Goal: Information Seeking & Learning: Learn about a topic

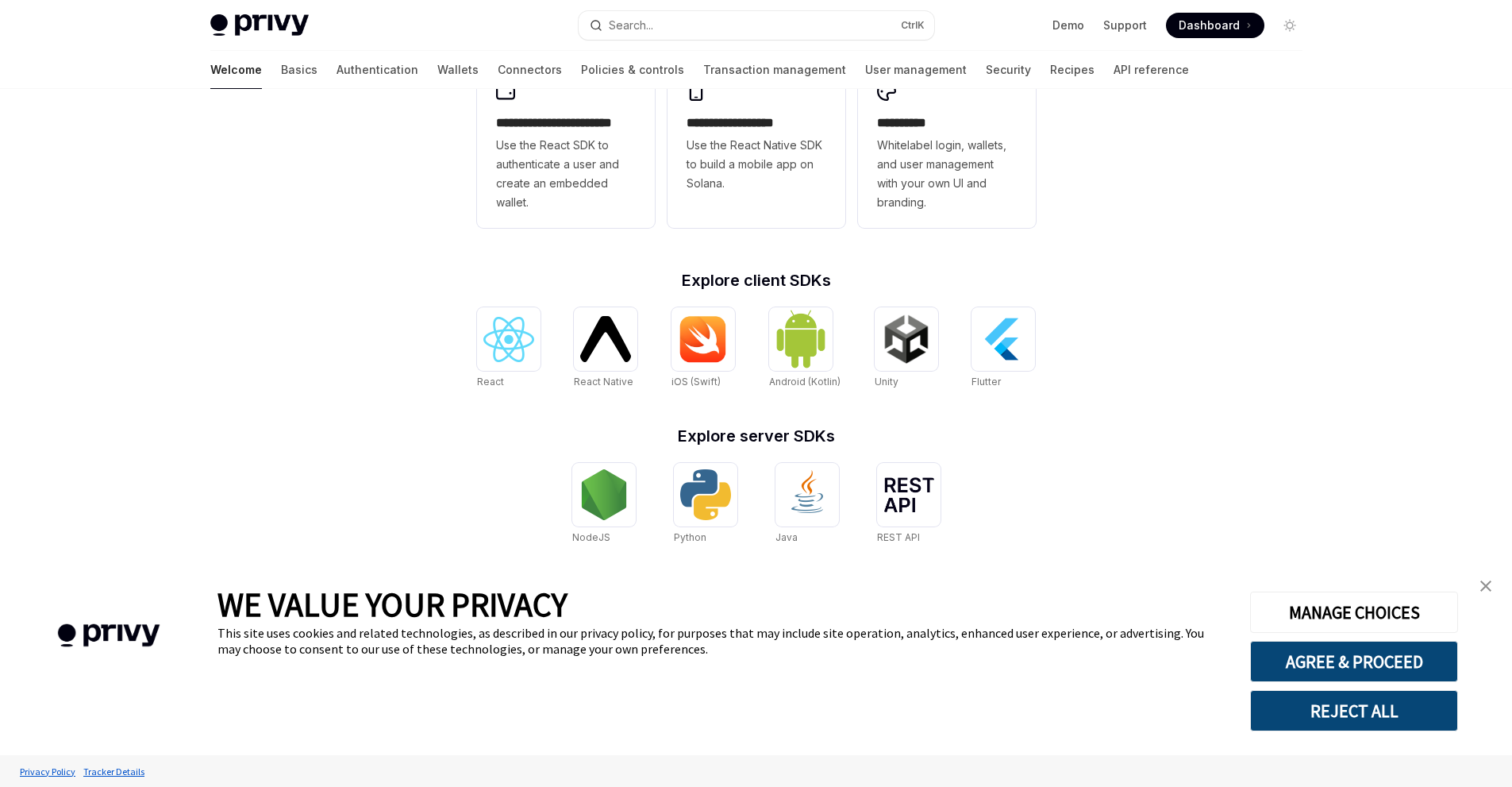
click at [1485, 581] on img "close banner" at bounding box center [1486, 586] width 11 height 11
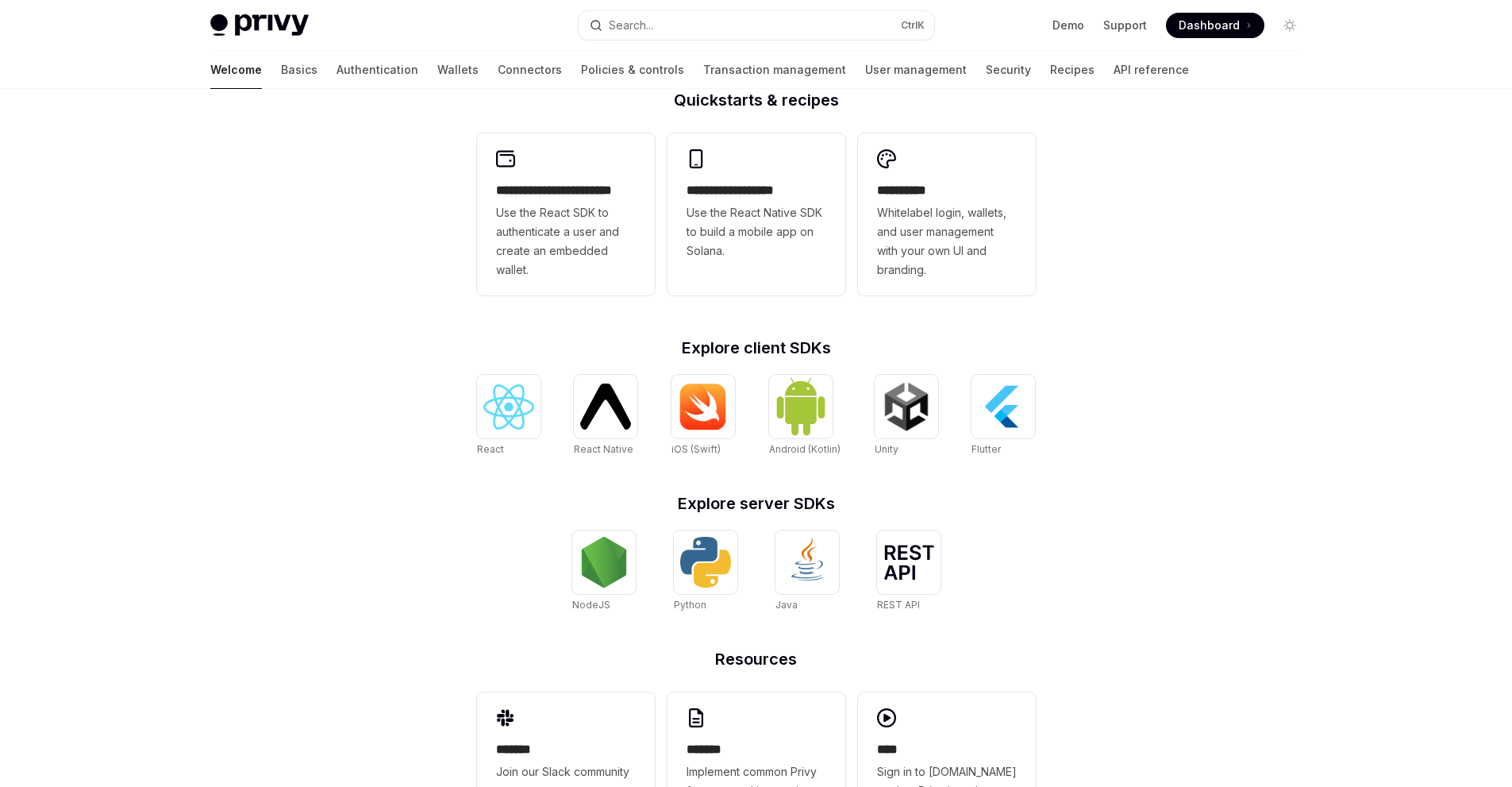
scroll to position [238, 0]
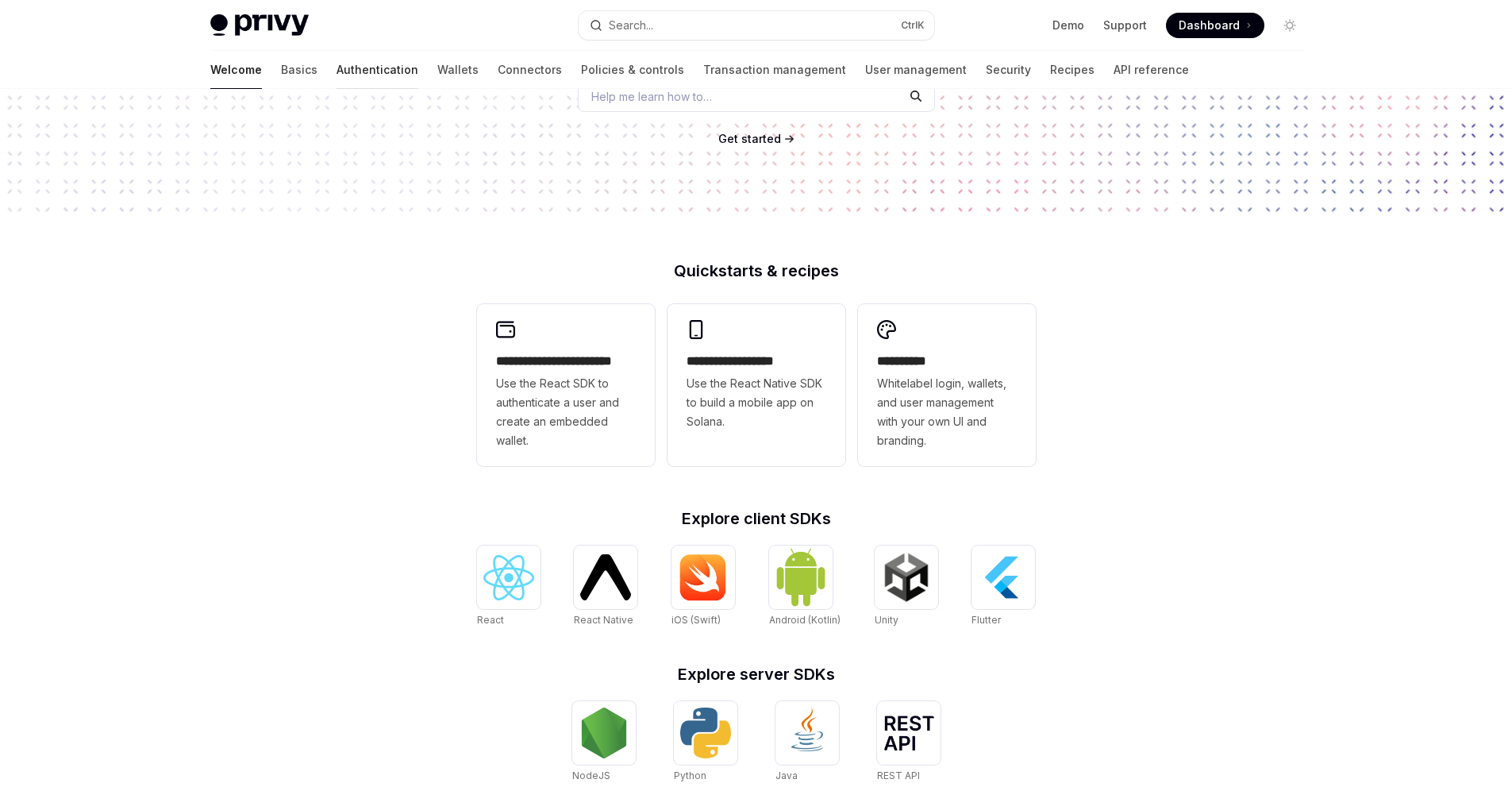
click at [337, 72] on link "Authentication" at bounding box center [378, 69] width 82 height 38
type textarea "*"
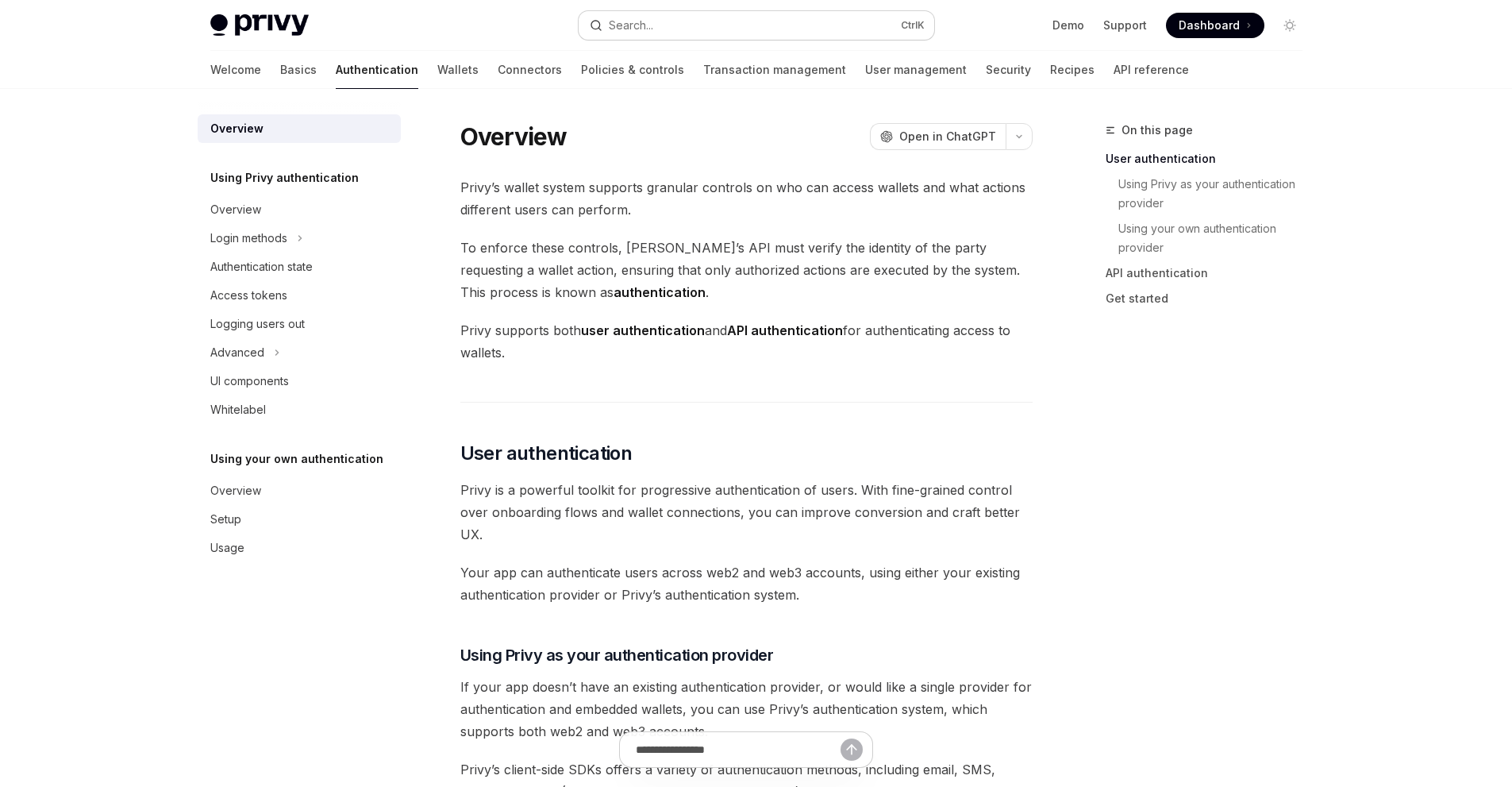
click at [767, 20] on button "Search... Ctrl K" at bounding box center [756, 25] width 355 height 28
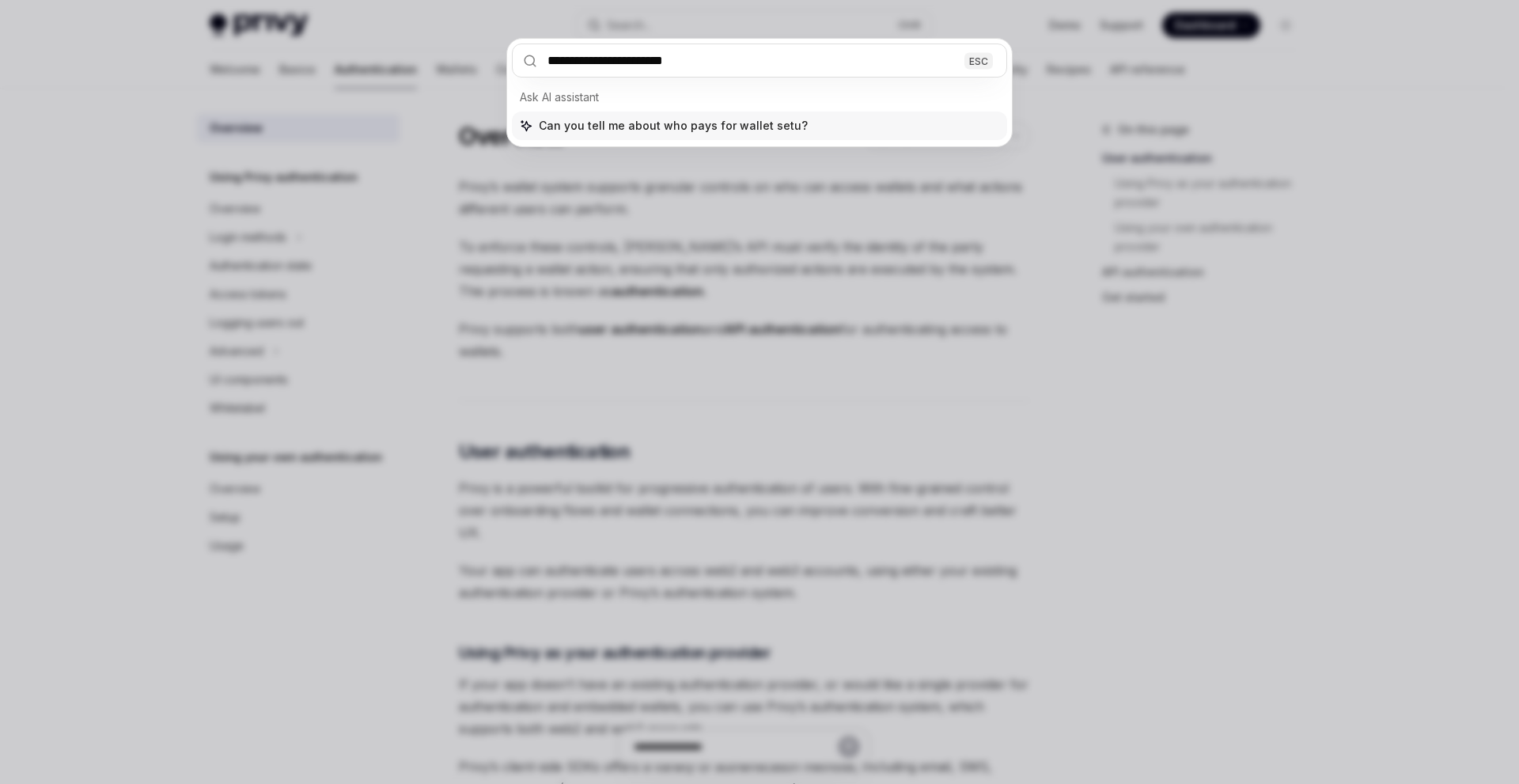
type input "**********"
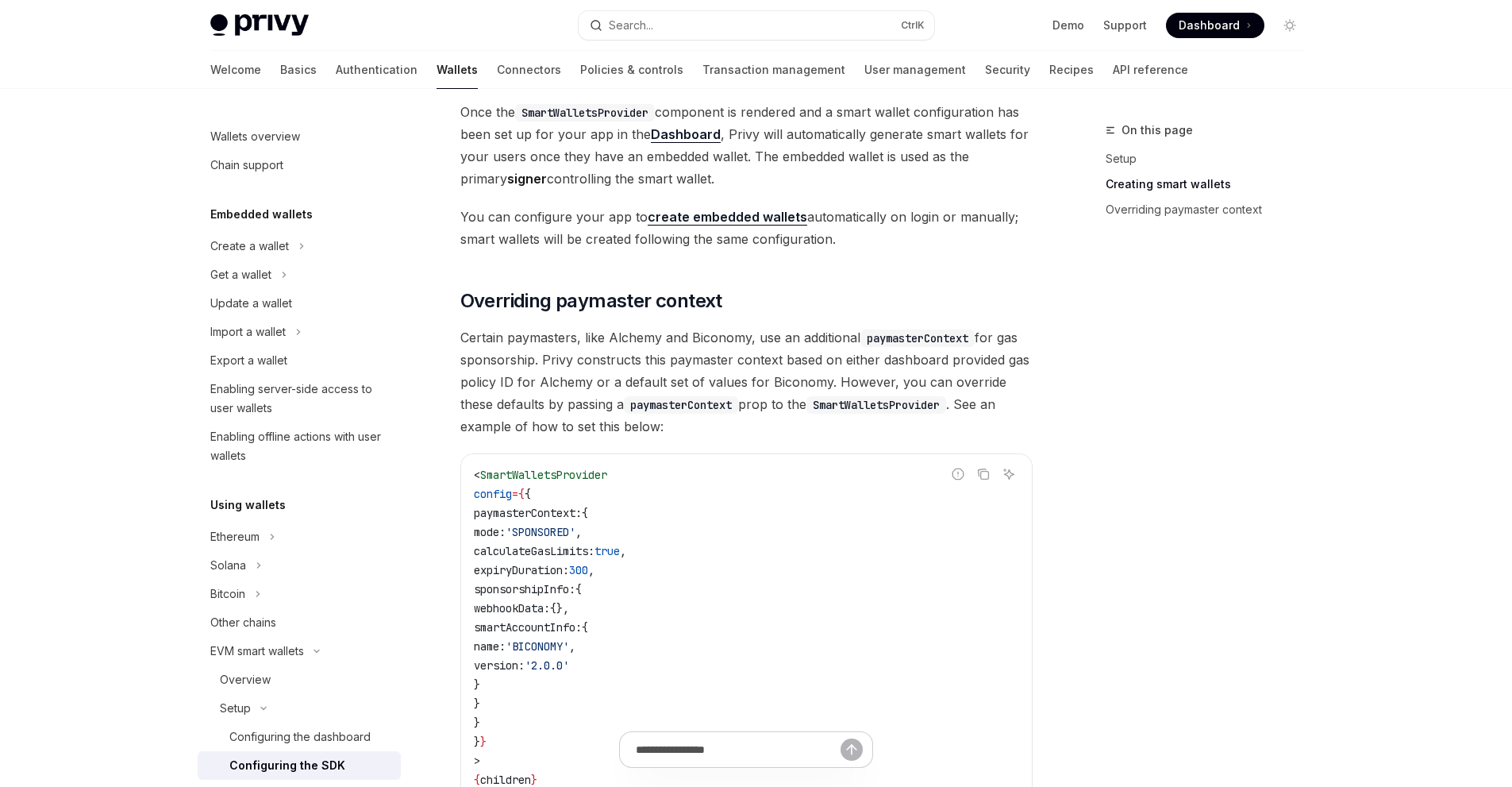
scroll to position [986, 0]
click at [336, 68] on link "Authentication" at bounding box center [377, 69] width 82 height 38
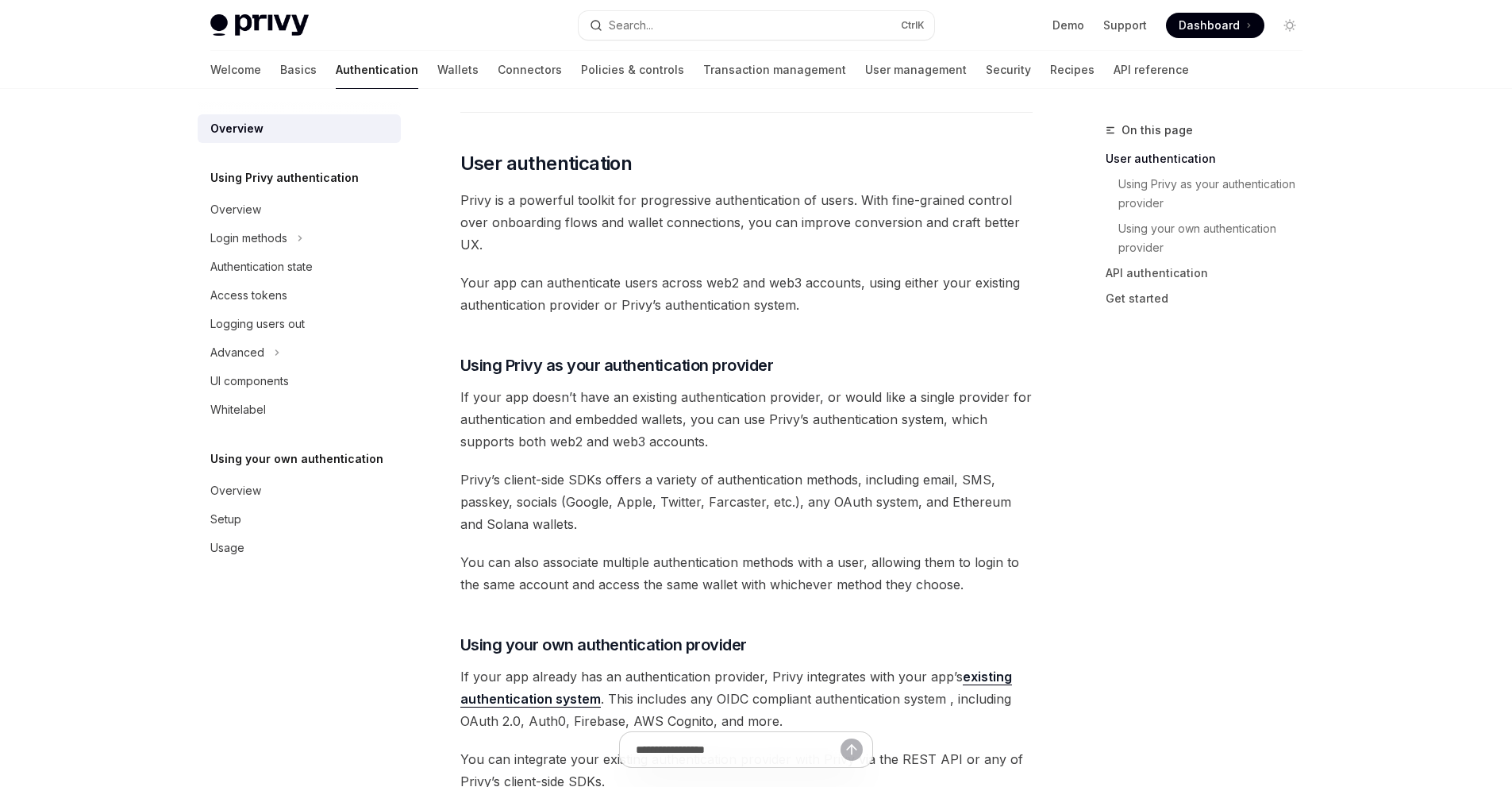
scroll to position [274, 0]
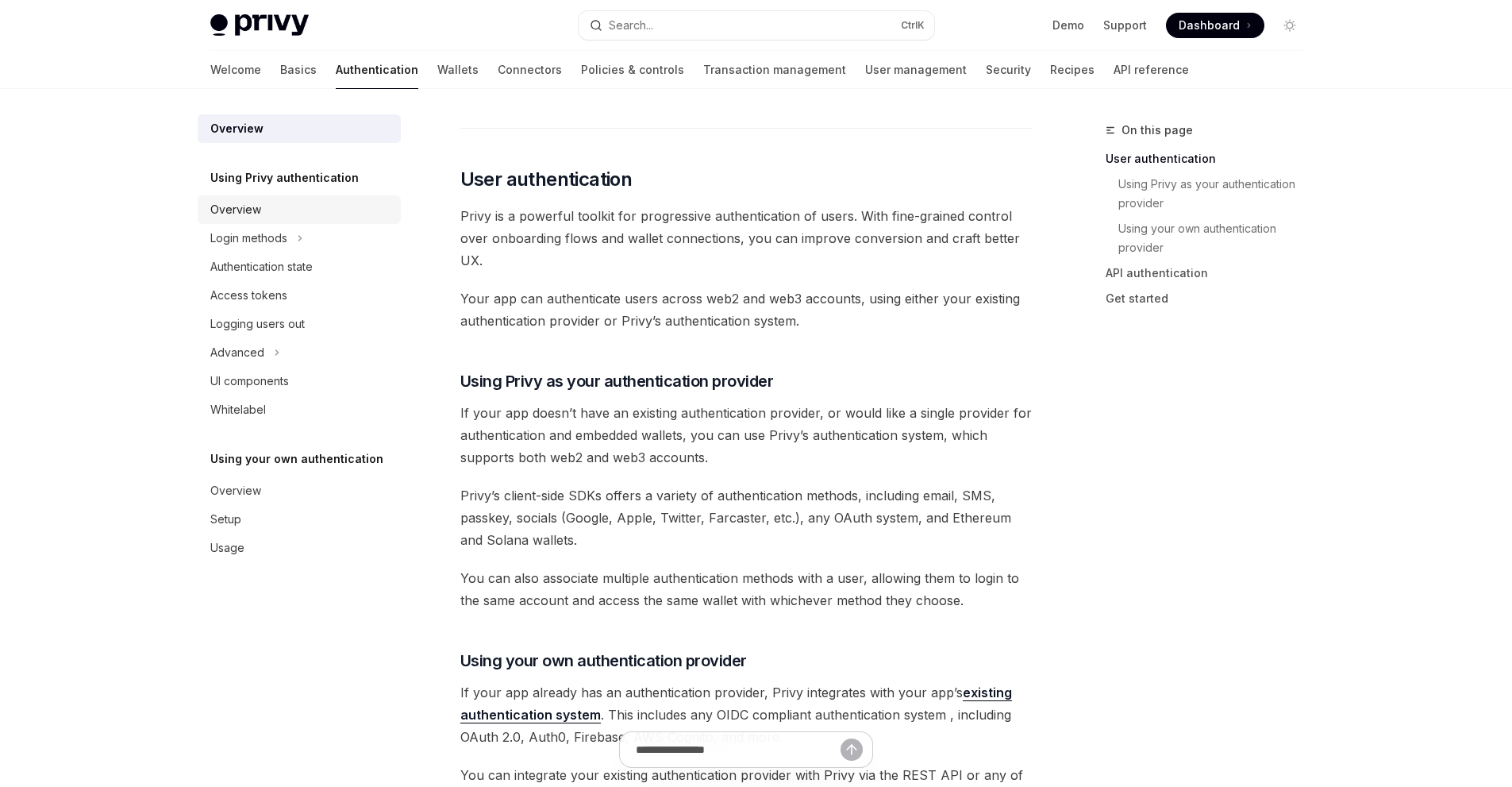
click at [270, 207] on div "Overview" at bounding box center [300, 209] width 181 height 19
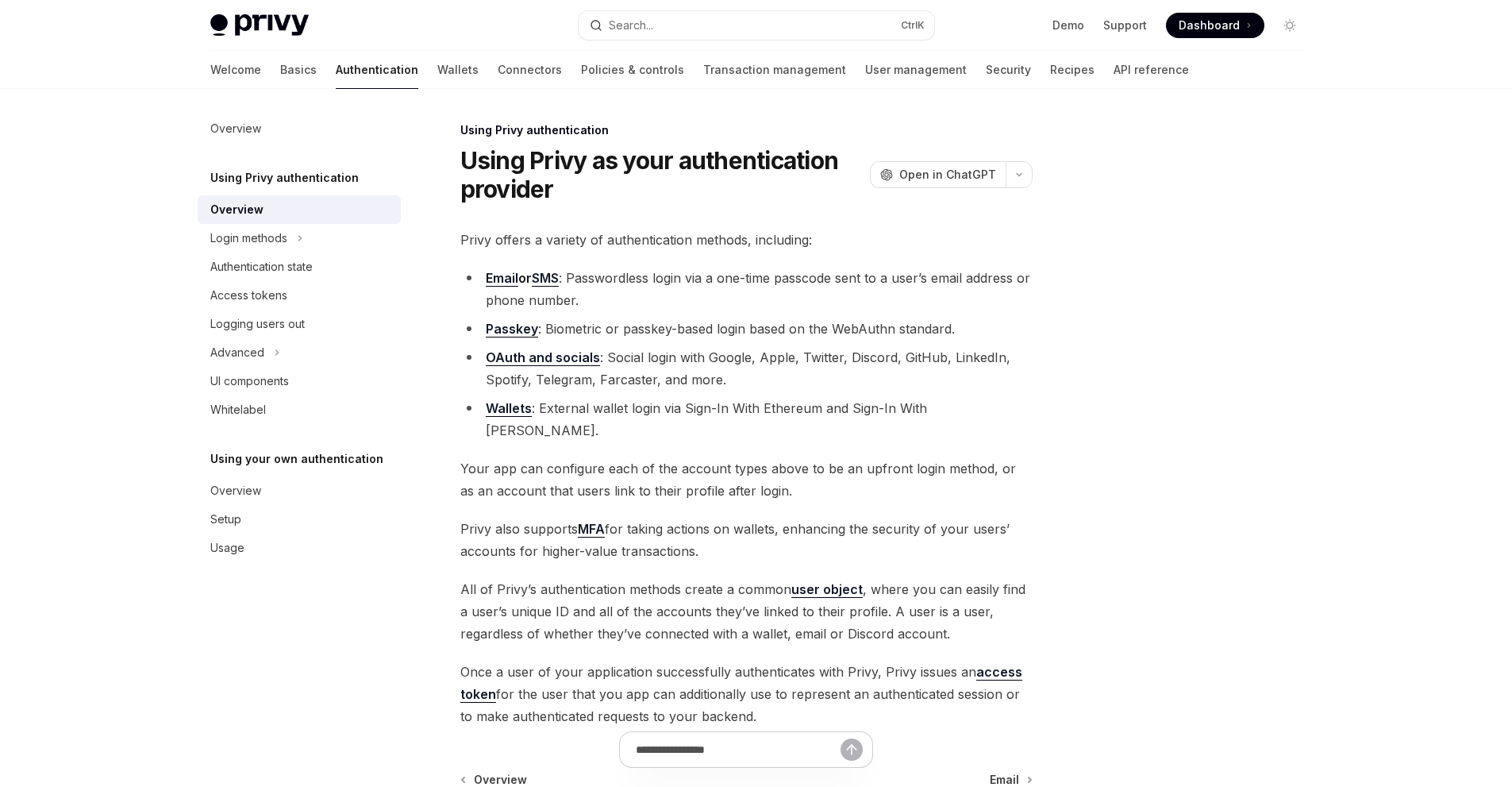
click at [508, 405] on link "Wallets" at bounding box center [509, 408] width 46 height 17
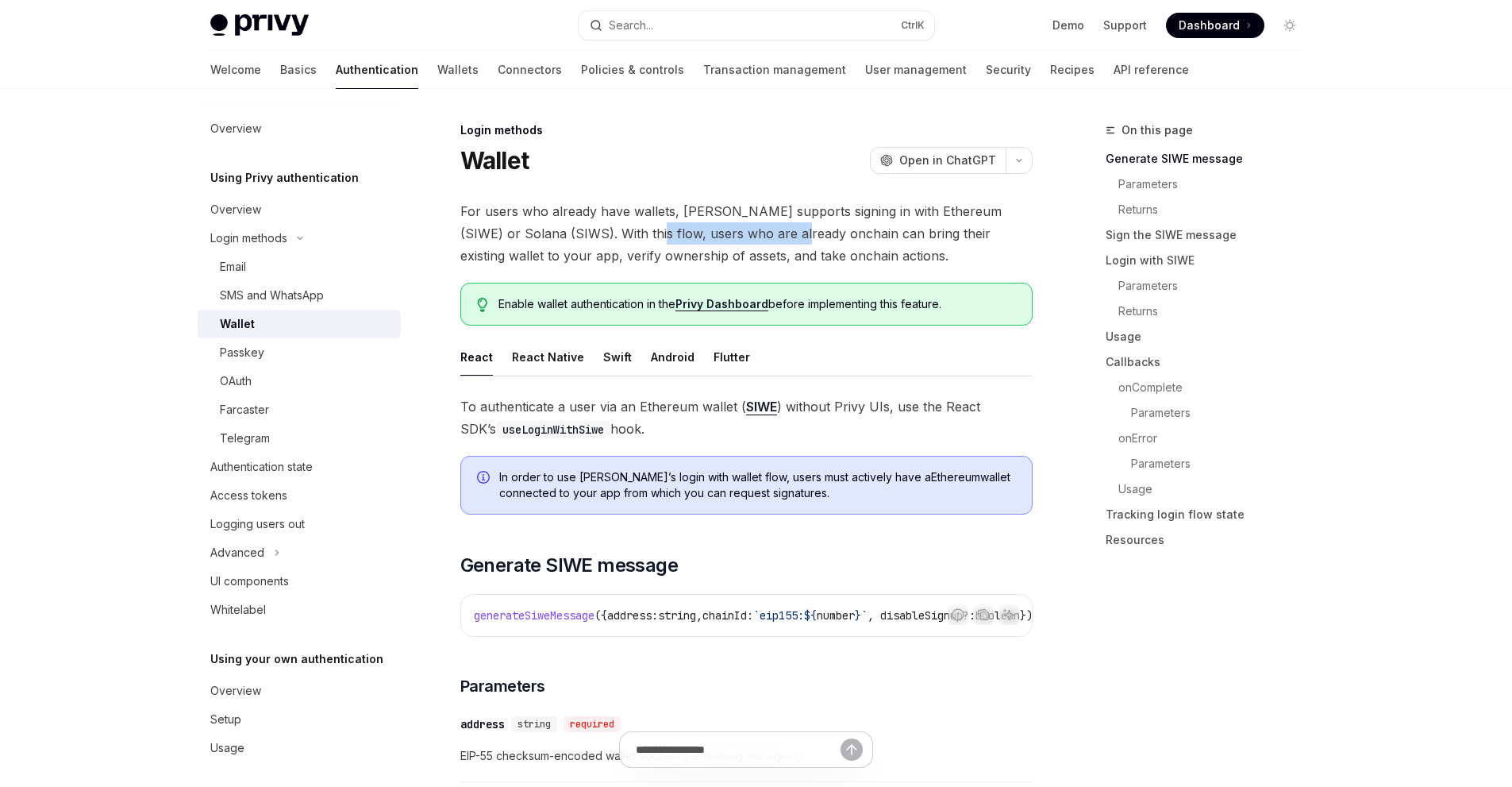
drag, startPoint x: 598, startPoint y: 234, endPoint x: 748, endPoint y: 235, distance: 150.0
click at [748, 235] on span "For users who already have wallets, [PERSON_NAME] supports signing in with Ethe…" at bounding box center [746, 233] width 573 height 67
click at [267, 362] on link "Passkey" at bounding box center [299, 353] width 203 height 28
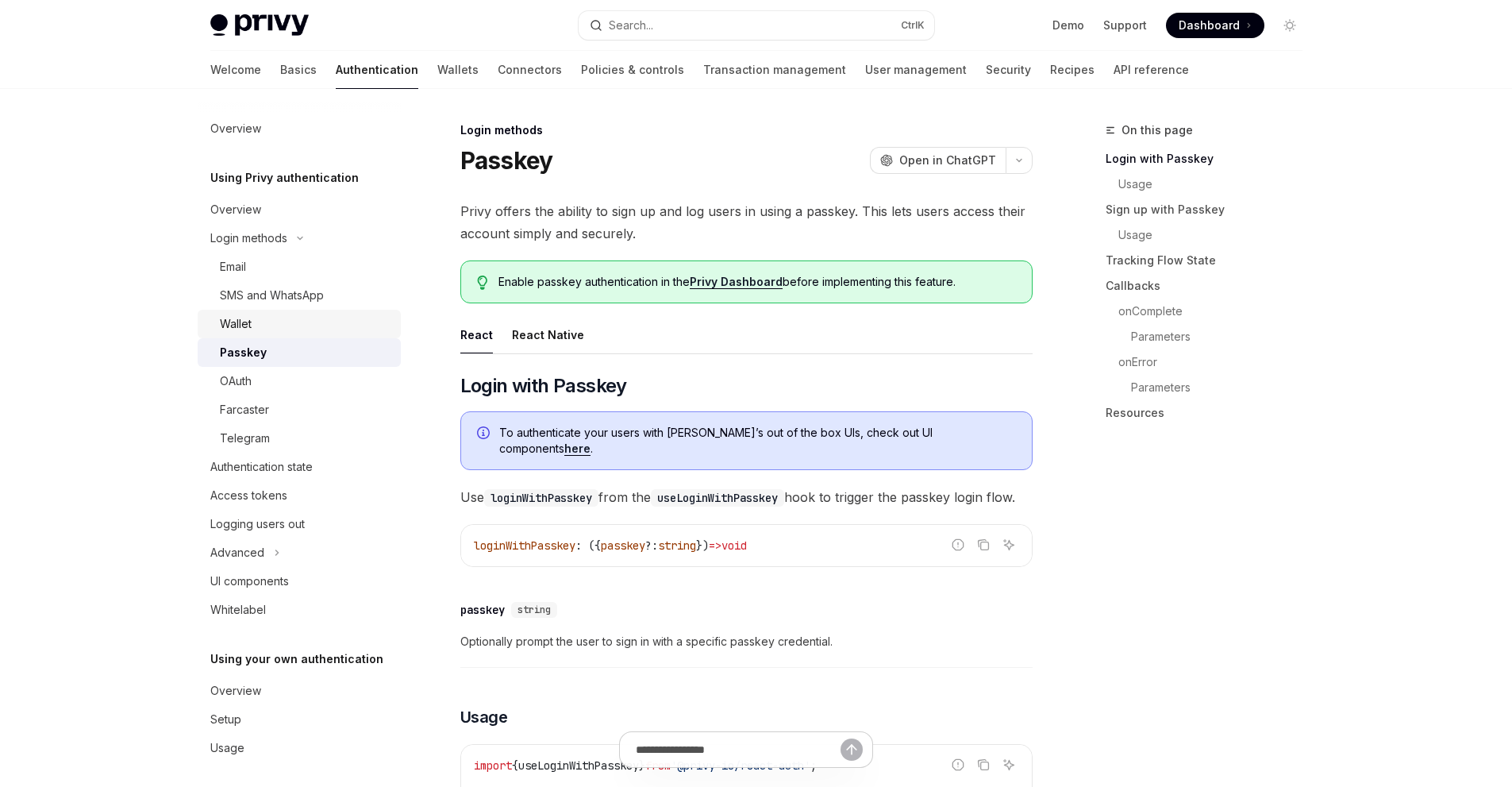
click at [255, 320] on div "Wallet" at bounding box center [305, 323] width 172 height 19
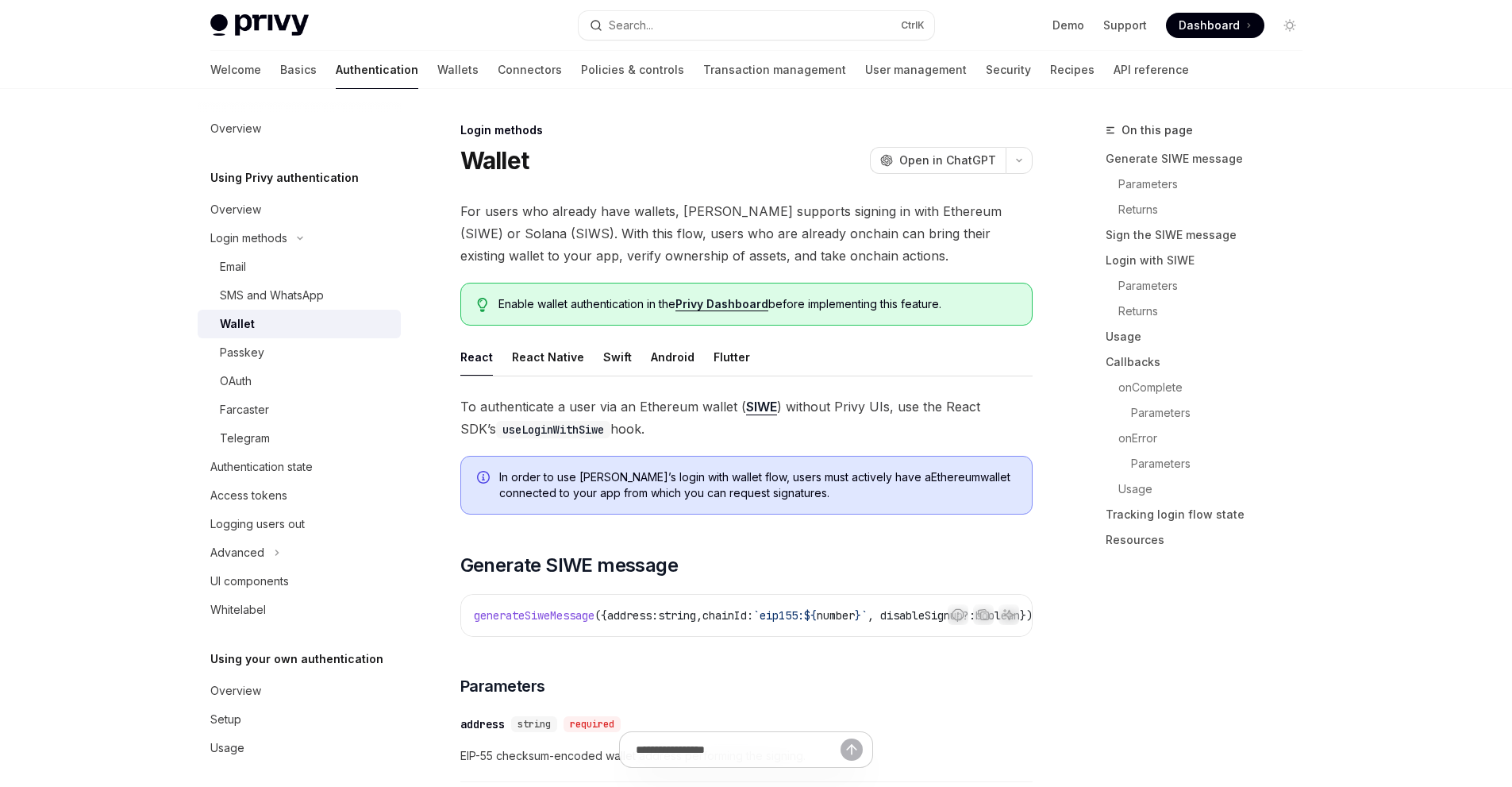
type textarea "*"
click at [736, 308] on link "Privy Dashboard" at bounding box center [722, 304] width 93 height 14
